Goal: Check status: Check status

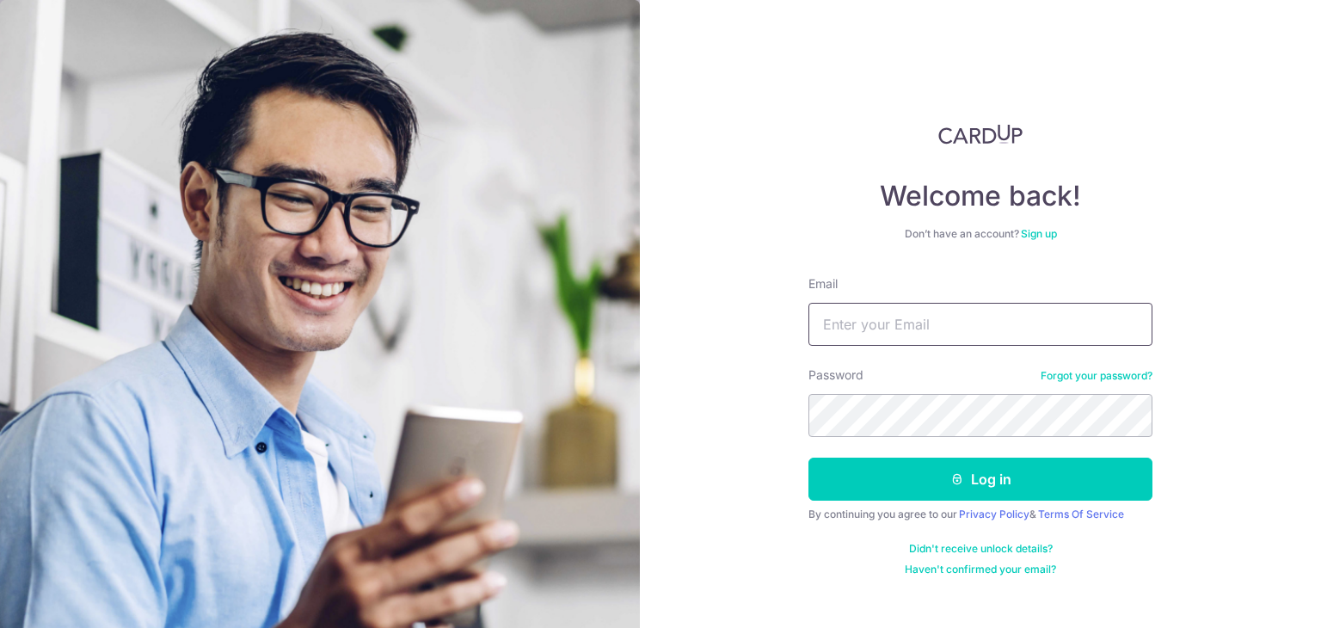
click at [890, 320] on input "Email" at bounding box center [980, 324] width 344 height 43
type input "HABAGLOBE@GMAIL.COM"
click at [808, 457] on button "Log in" at bounding box center [980, 478] width 344 height 43
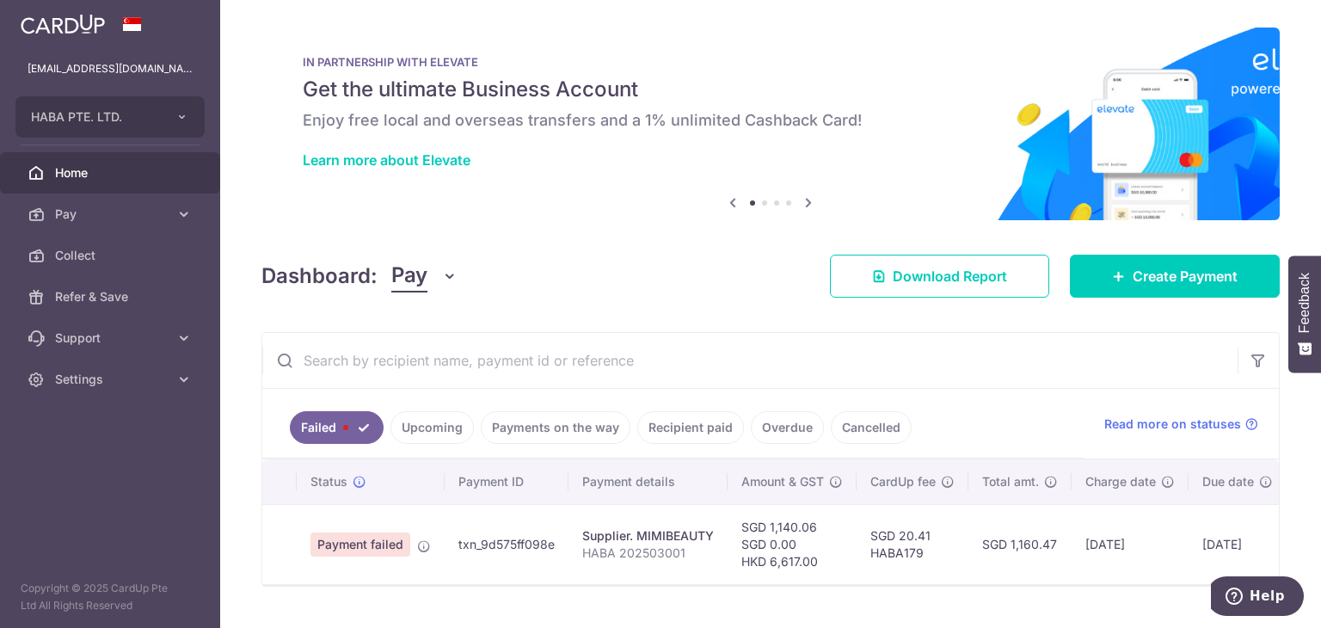
click at [592, 437] on link "Payments on the way" at bounding box center [556, 427] width 150 height 33
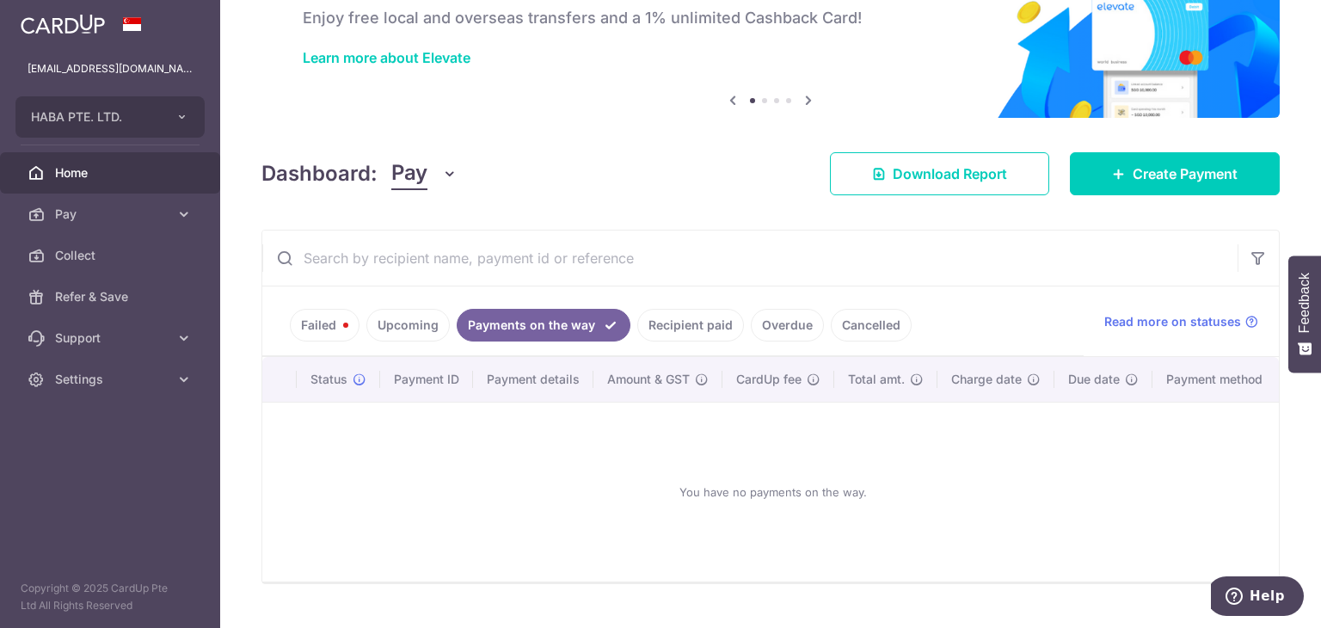
click at [420, 320] on link "Upcoming" at bounding box center [407, 325] width 83 height 33
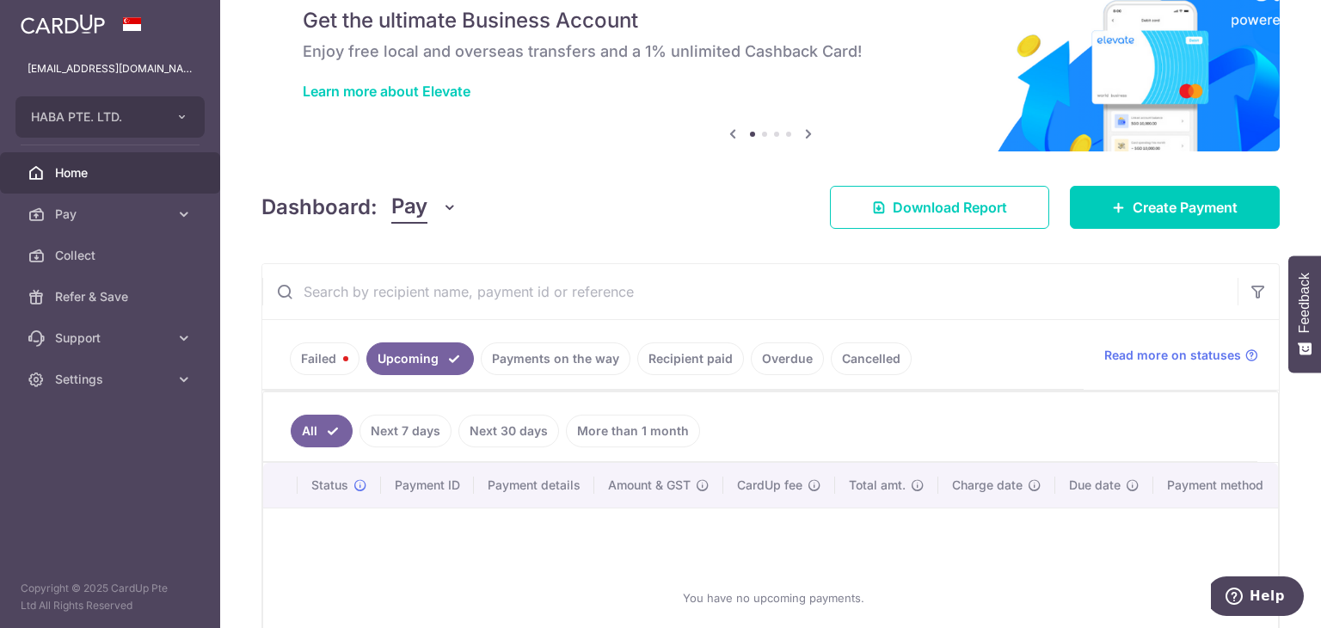
scroll to position [102, 0]
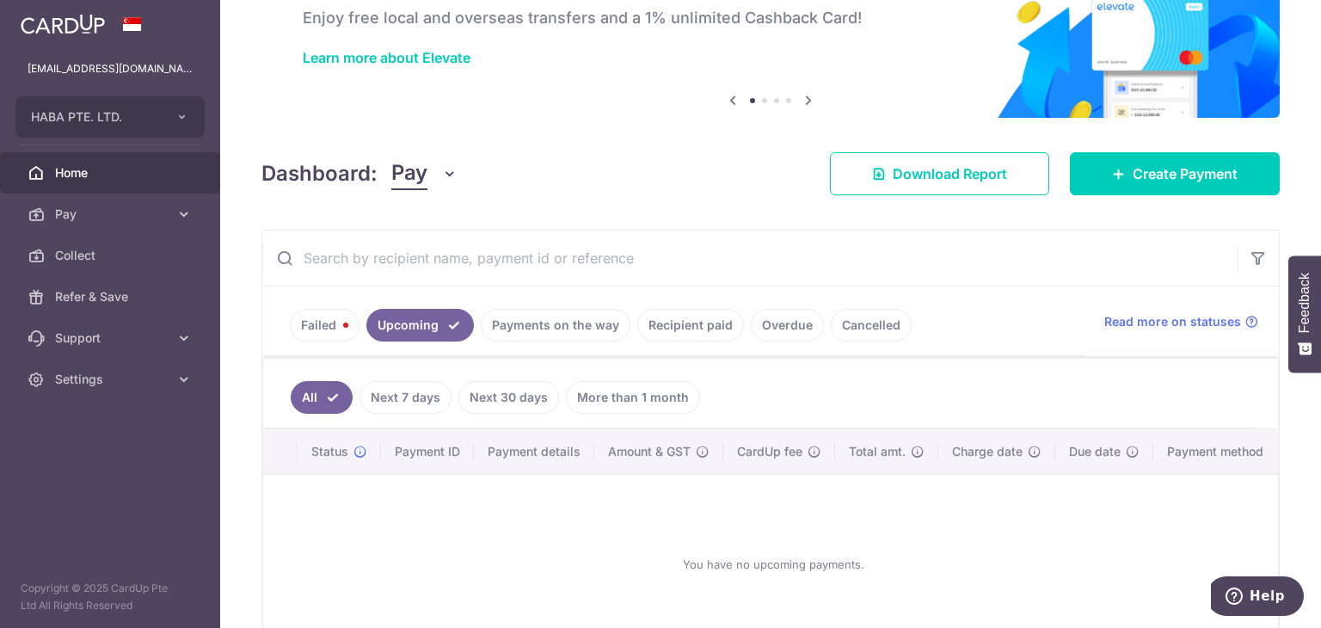
click at [678, 334] on link "Recipient paid" at bounding box center [690, 325] width 107 height 33
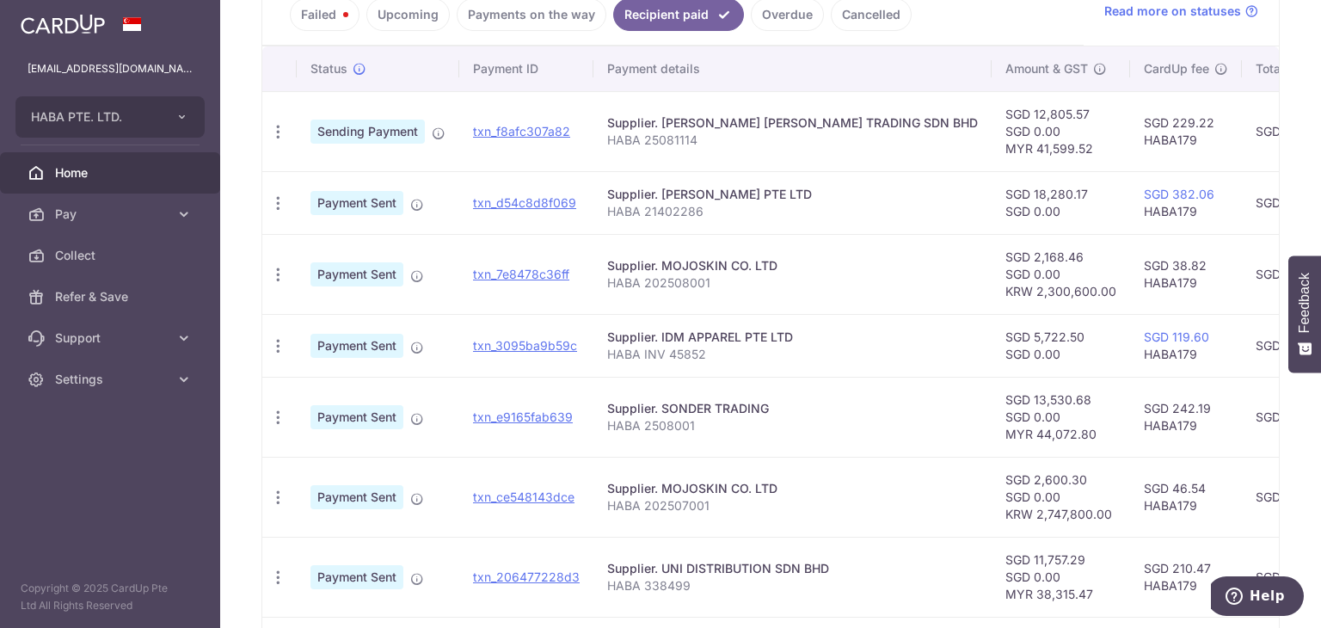
scroll to position [420, 0]
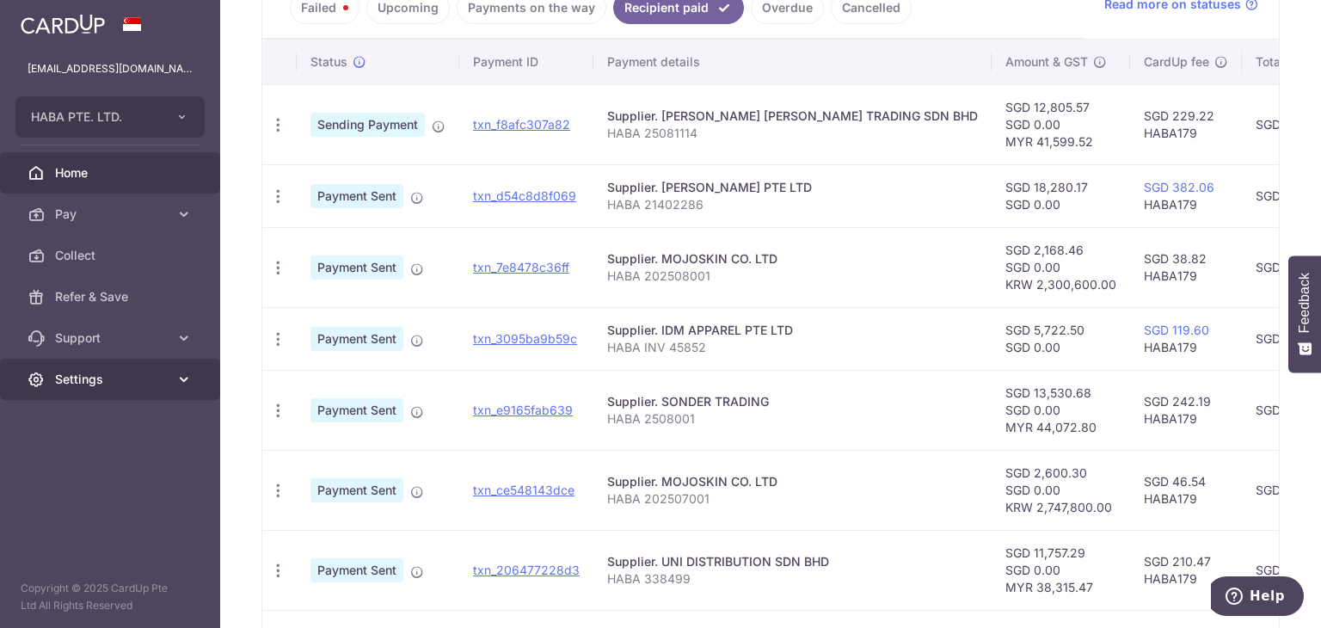
click at [155, 365] on link "Settings" at bounding box center [110, 379] width 220 height 41
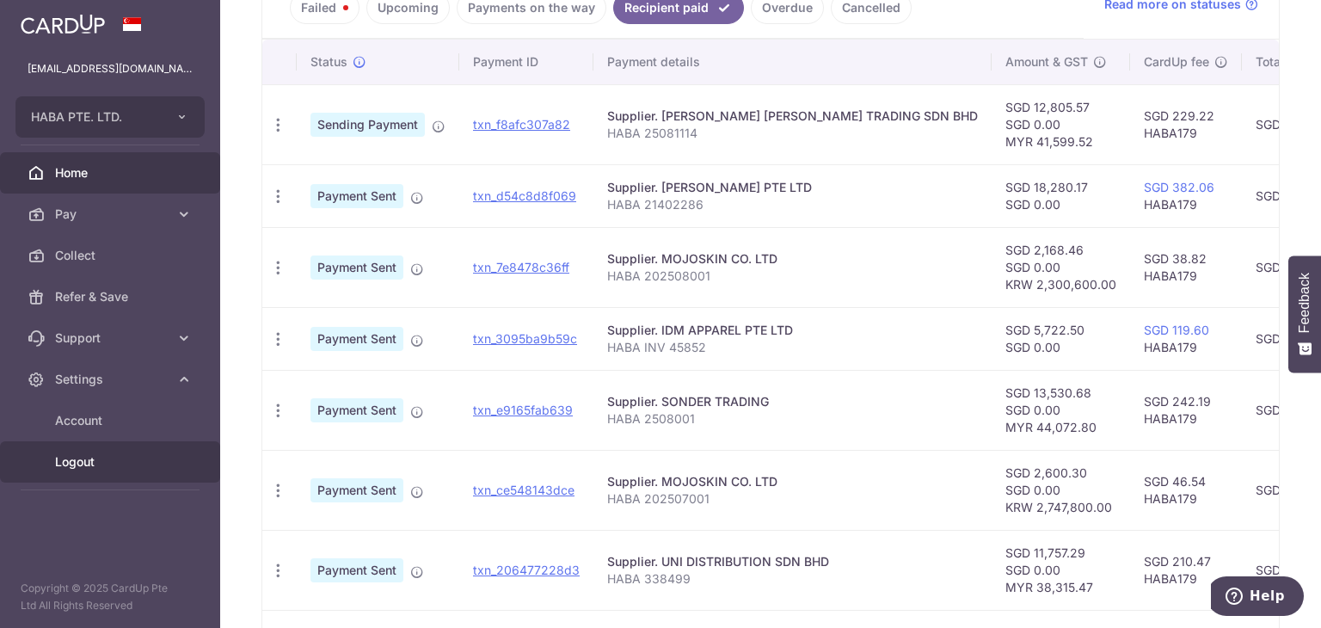
click at [101, 453] on span "Logout" at bounding box center [111, 461] width 113 height 17
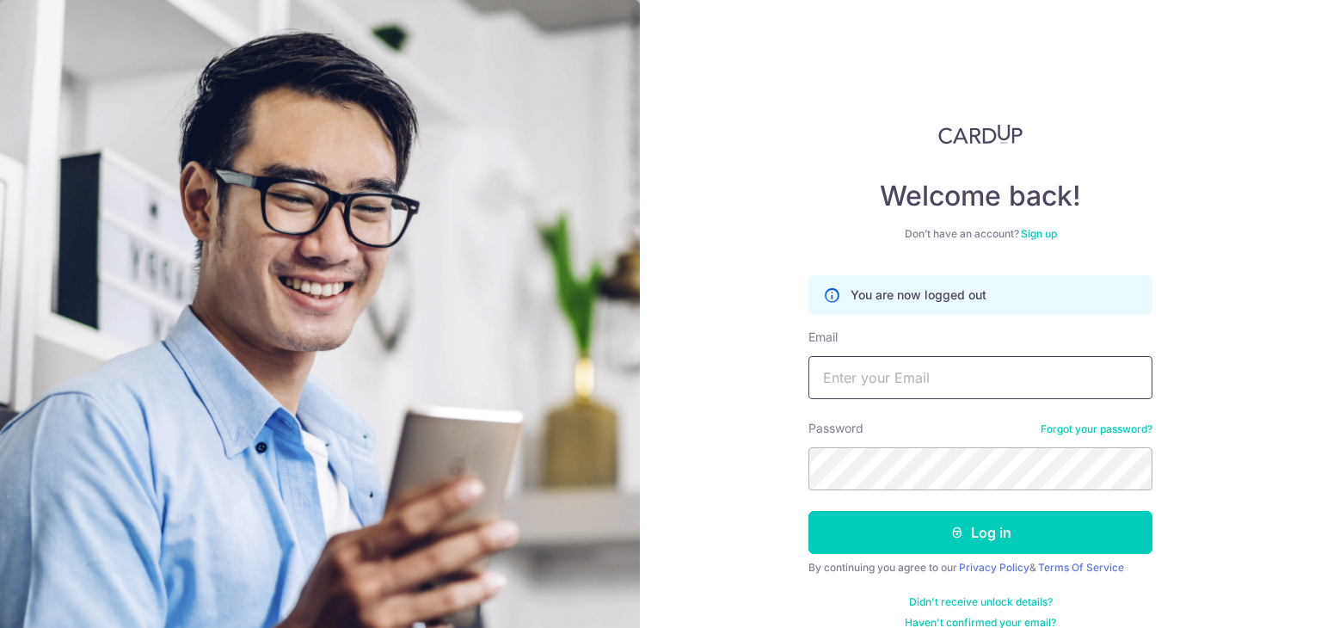
click at [900, 377] on input "Email" at bounding box center [980, 377] width 344 height 43
type input "HABAGLOBE@GMAIL.COM"
click at [808, 511] on button "Log in" at bounding box center [980, 532] width 344 height 43
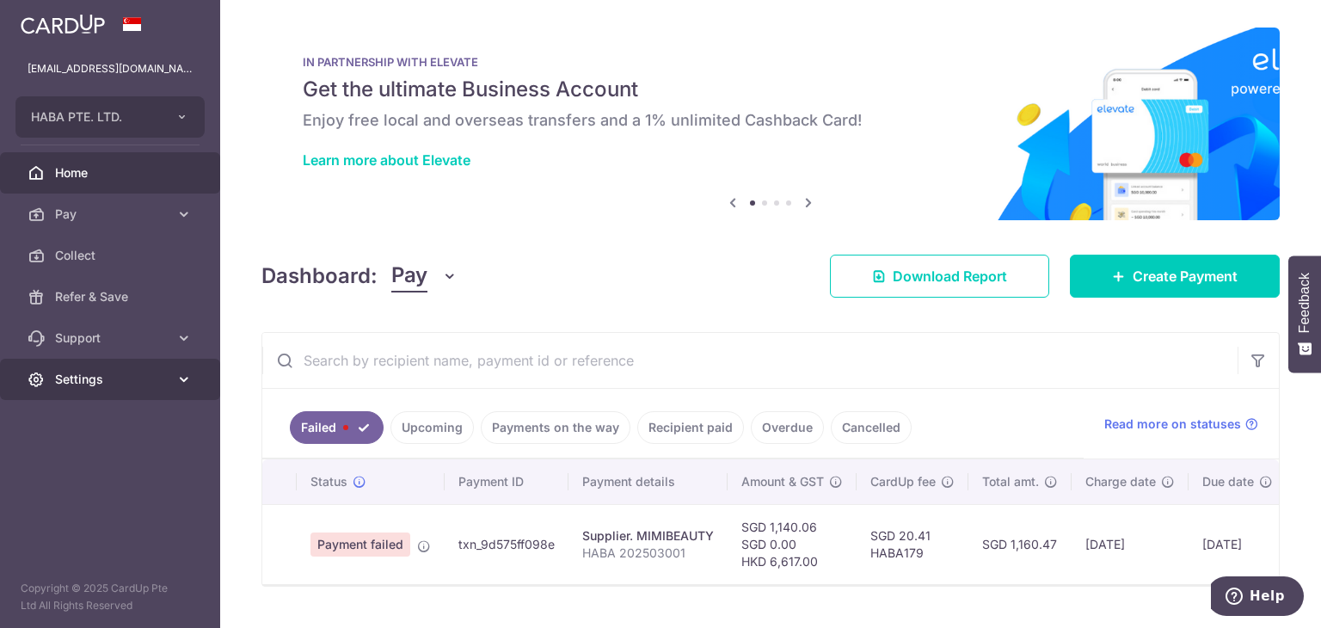
click at [174, 380] on link "Settings" at bounding box center [110, 379] width 220 height 41
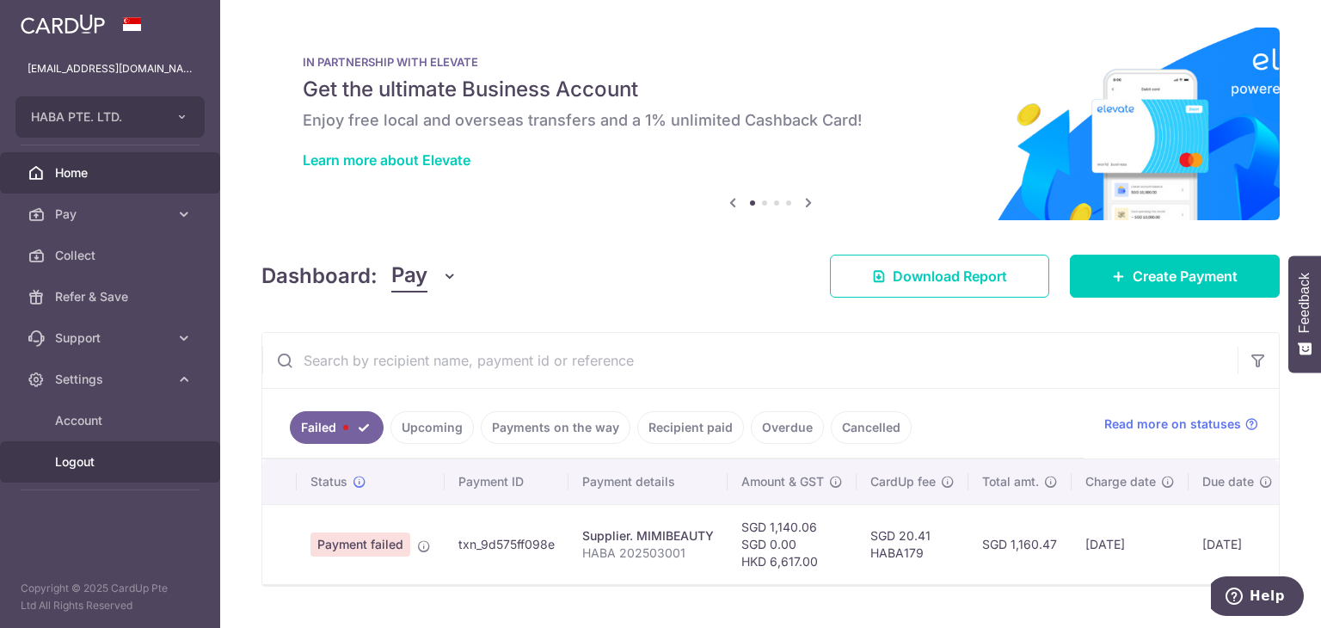
click at [101, 462] on span "Logout" at bounding box center [111, 461] width 113 height 17
